Goal: Task Accomplishment & Management: Manage account settings

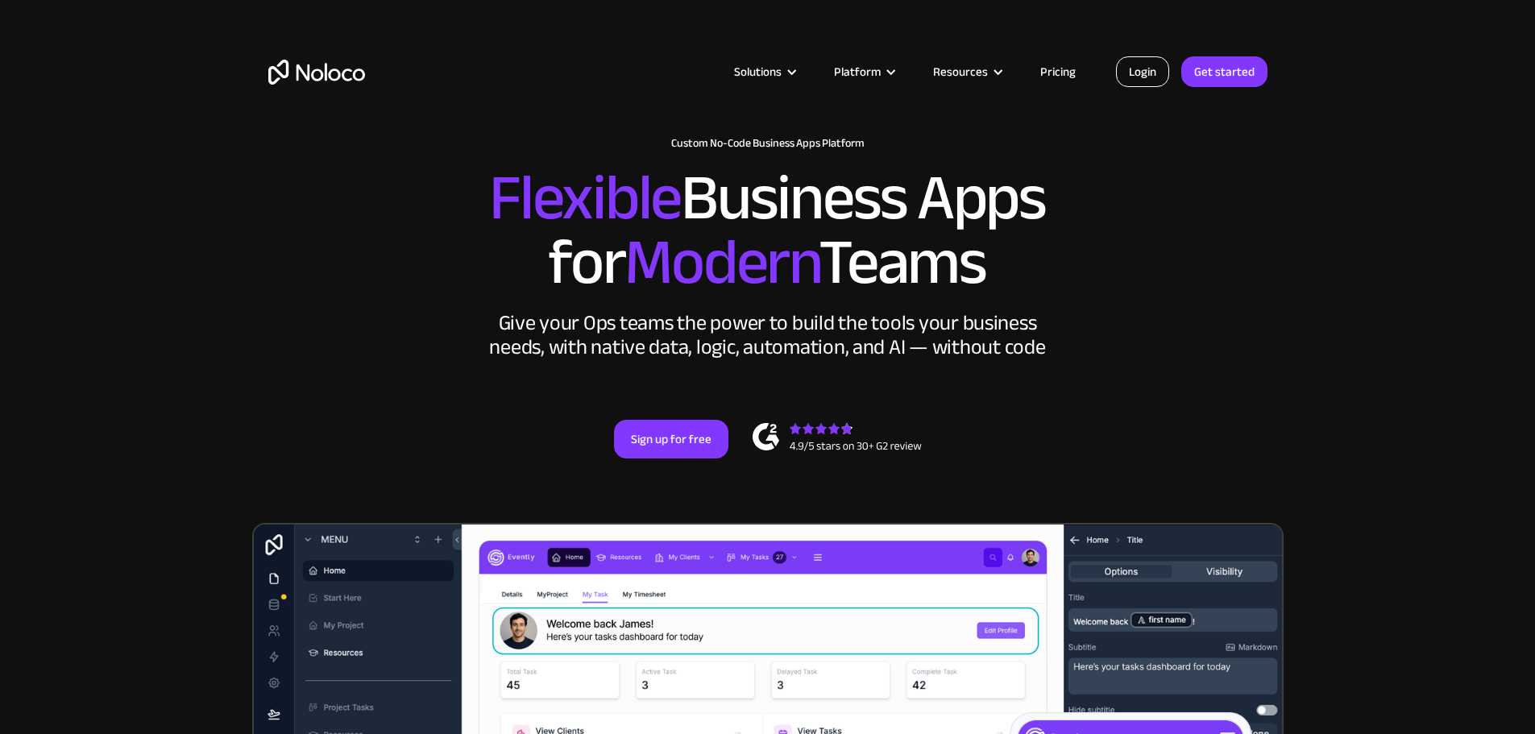
click at [1150, 81] on link "Login" at bounding box center [1142, 71] width 53 height 31
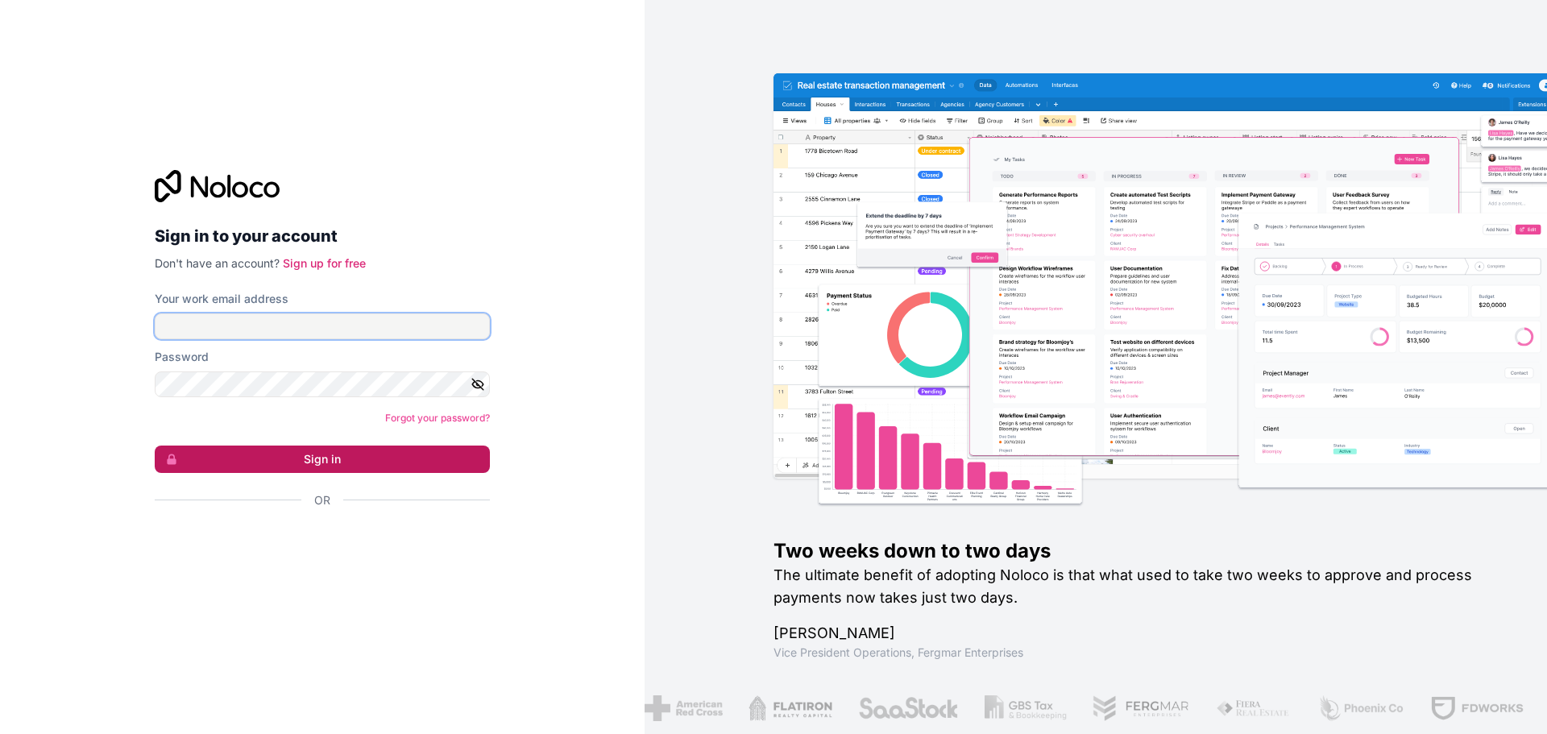
type input "[EMAIL_ADDRESS][DOMAIN_NAME]"
drag, startPoint x: 316, startPoint y: 458, endPoint x: 274, endPoint y: 517, distance: 71.6
click at [274, 517] on form "Your work email address [EMAIL_ADDRESS][DOMAIN_NAME] Password Forgot your passw…" at bounding box center [322, 428] width 335 height 274
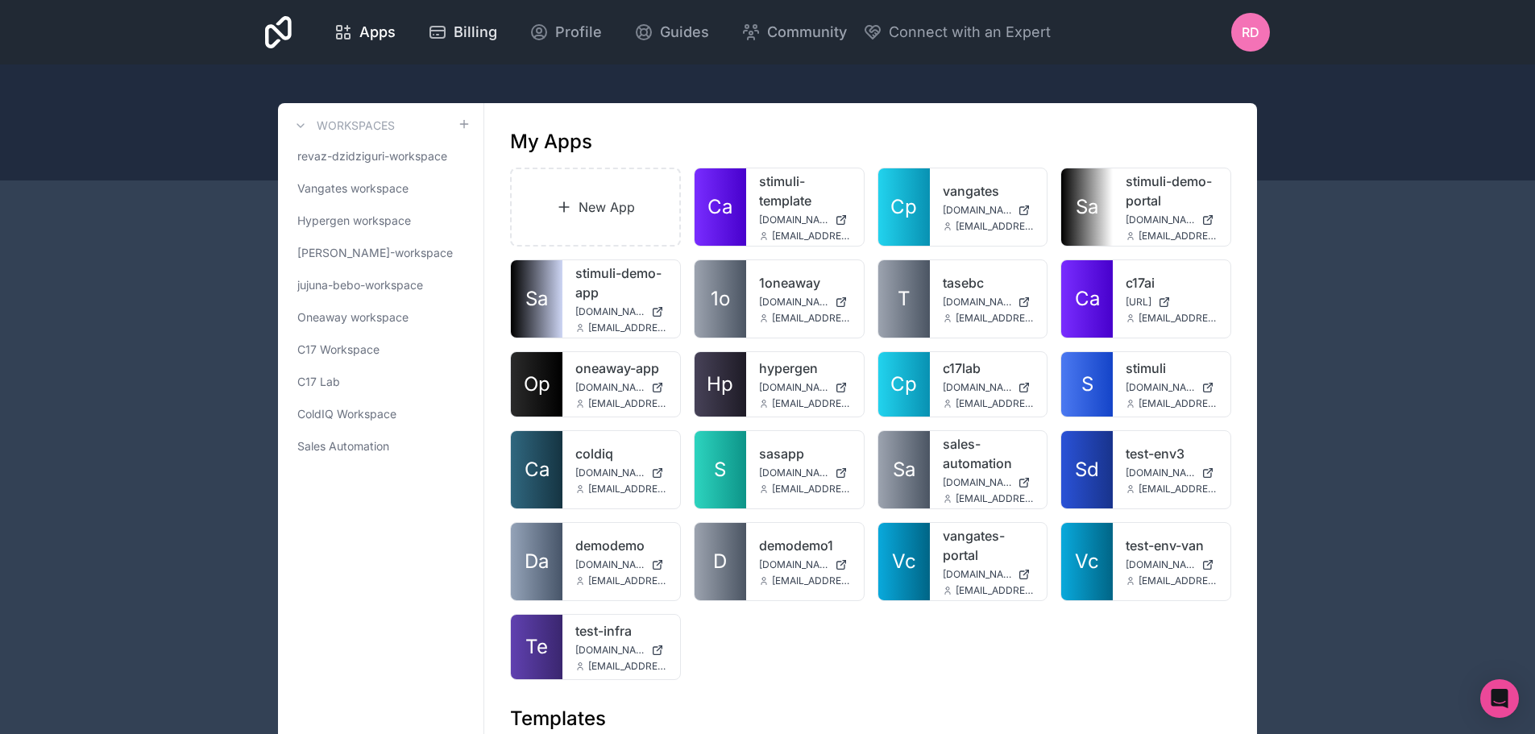
click at [463, 34] on span "Billing" at bounding box center [476, 32] width 44 height 23
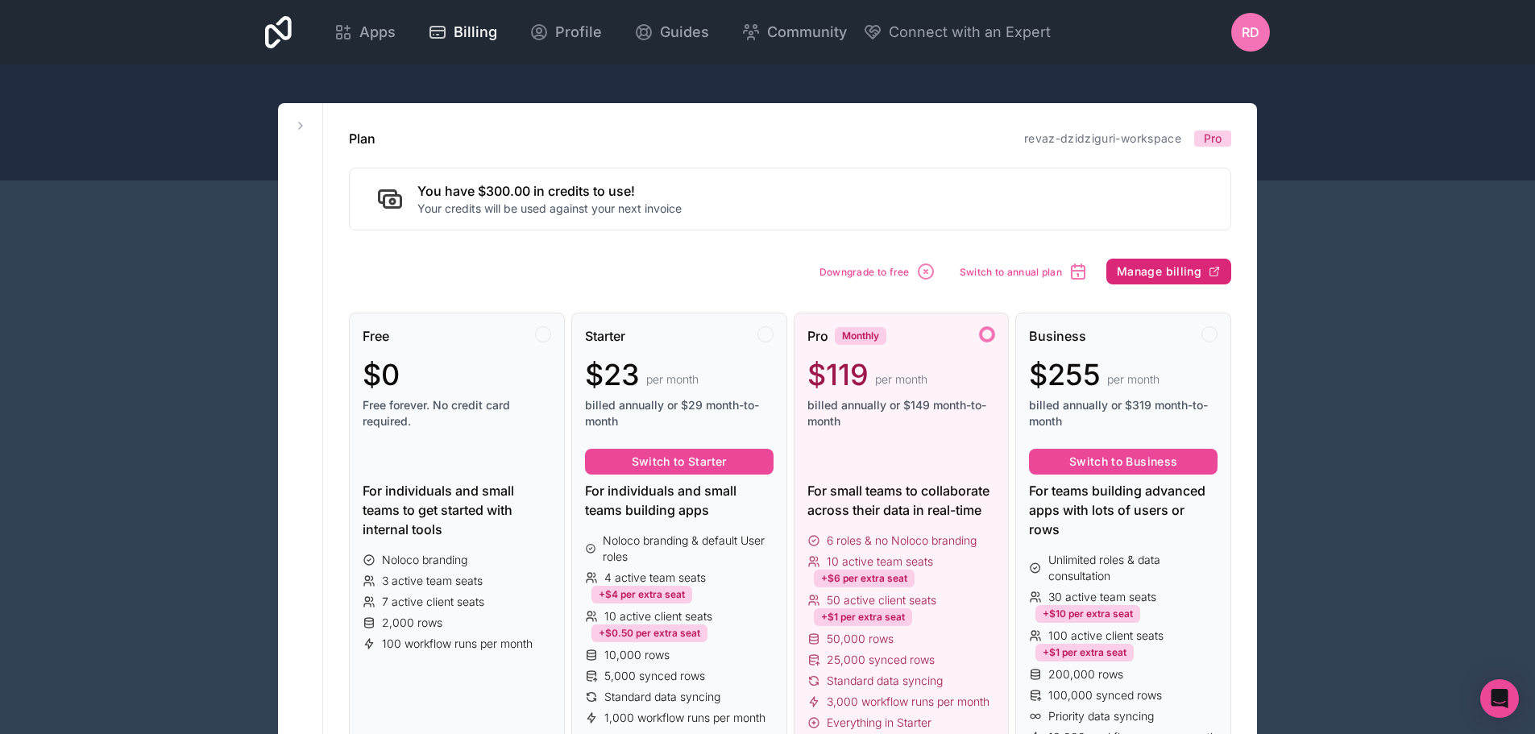
click at [1206, 271] on button "Manage billing" at bounding box center [1168, 272] width 125 height 26
